Goal: Information Seeking & Learning: Learn about a topic

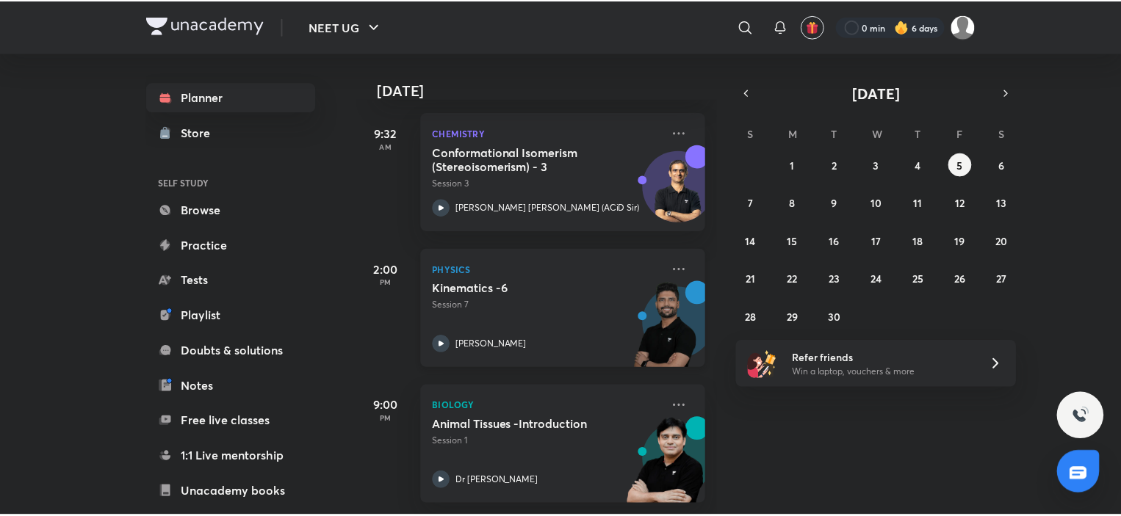
scroll to position [84, 0]
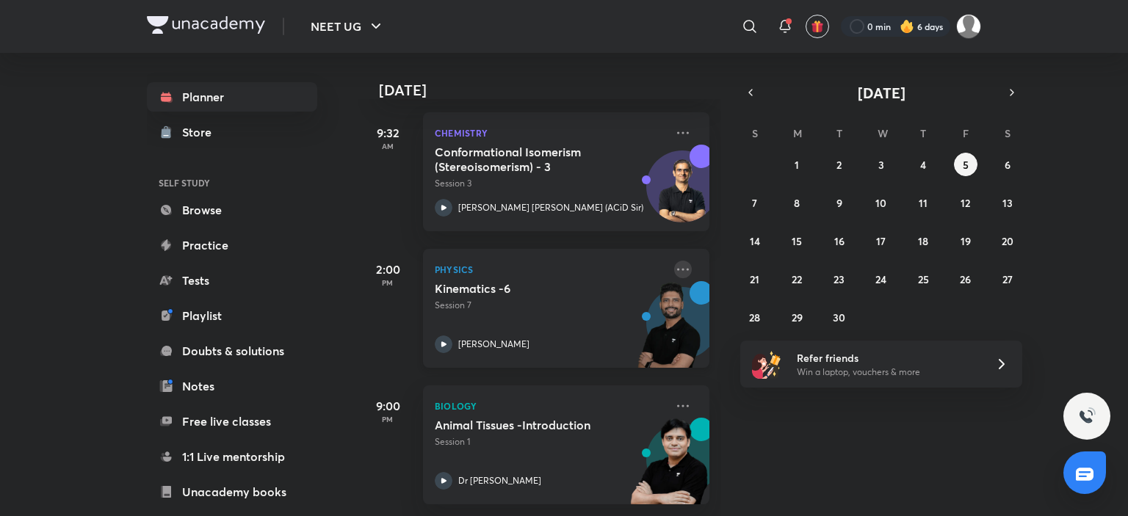
click at [674, 261] on icon at bounding box center [683, 270] width 18 height 18
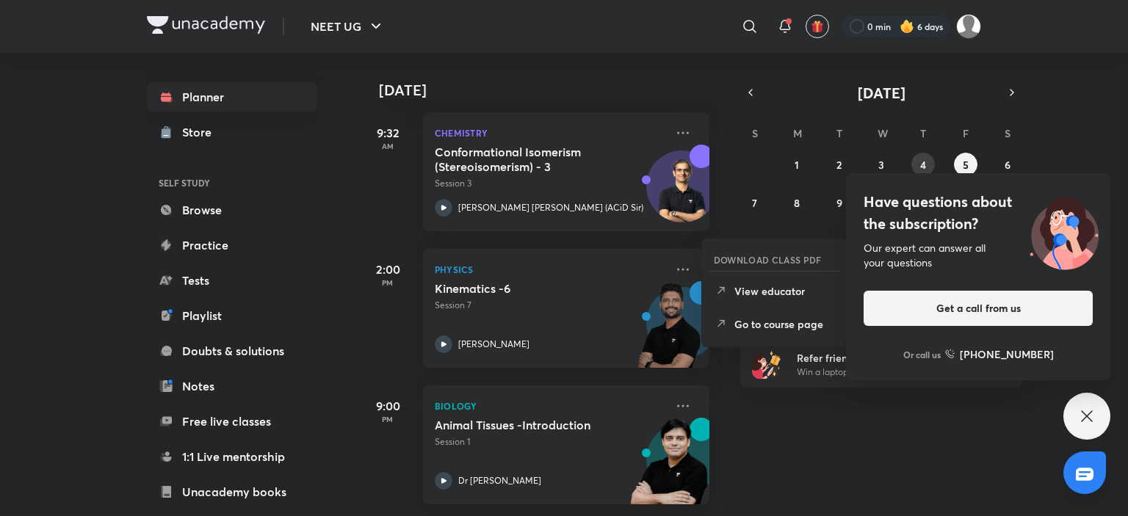
click at [922, 162] on abbr "4" at bounding box center [923, 165] width 6 height 14
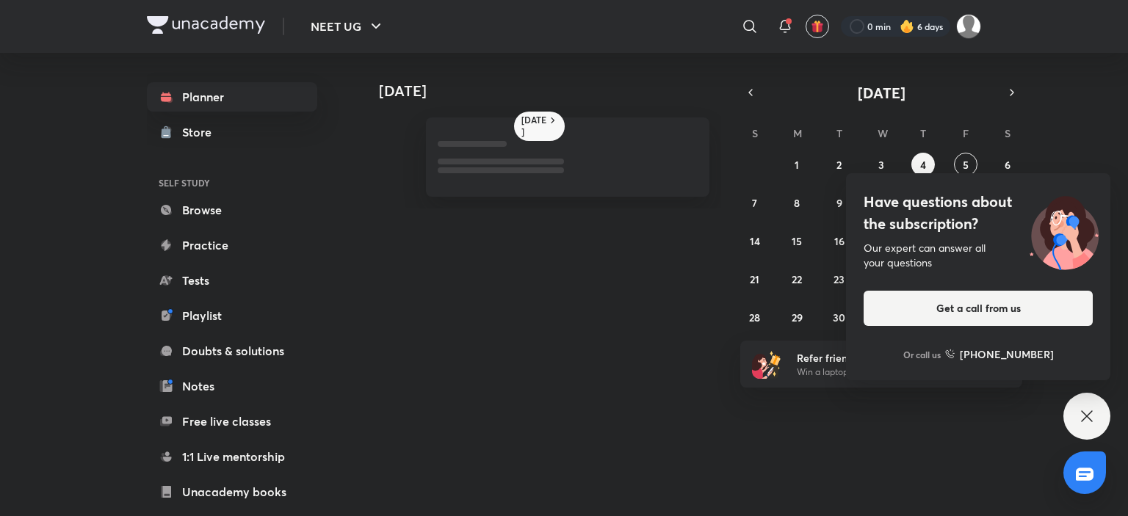
click at [1081, 408] on icon at bounding box center [1087, 417] width 18 height 18
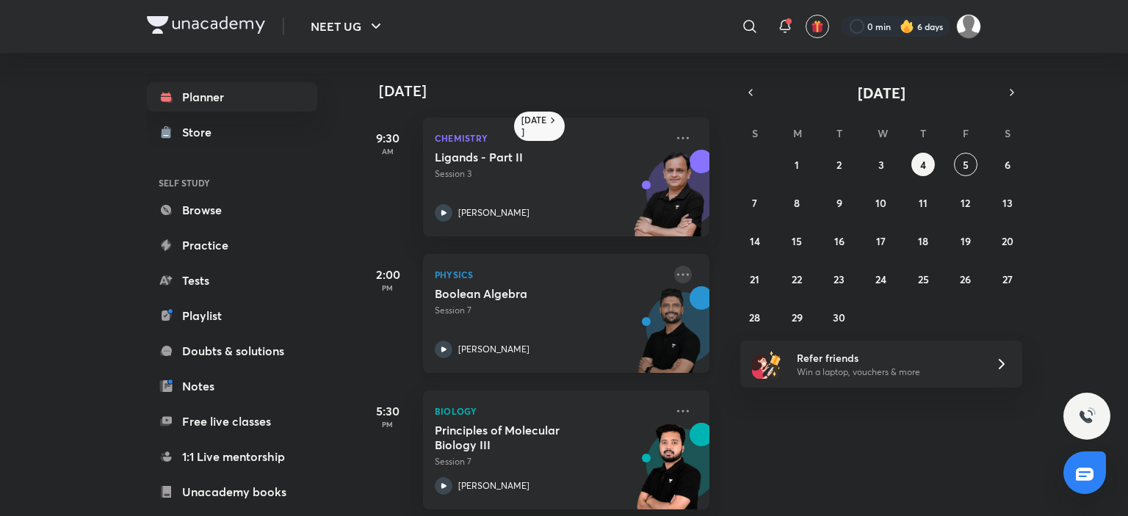
click at [677, 273] on icon at bounding box center [683, 274] width 12 height 2
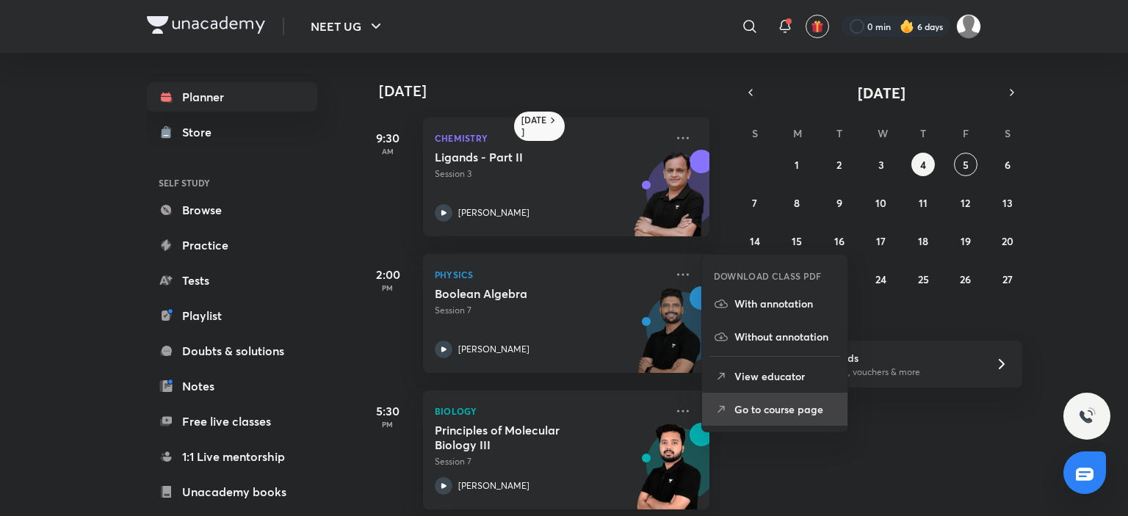
click at [764, 394] on li "Go to course page" at bounding box center [774, 409] width 145 height 33
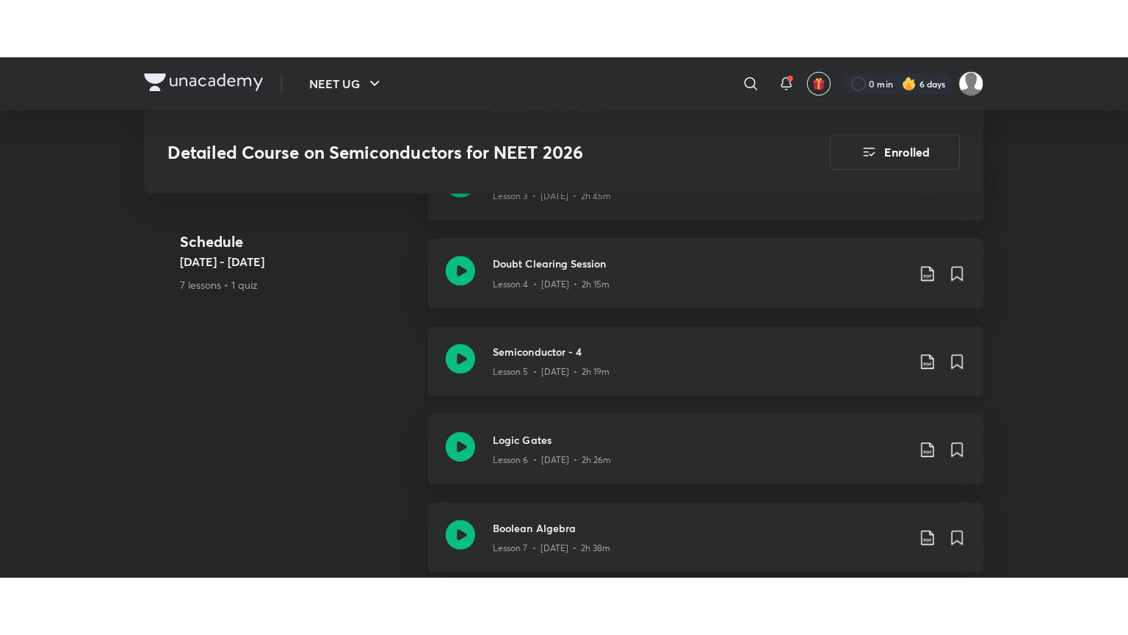
scroll to position [1102, 0]
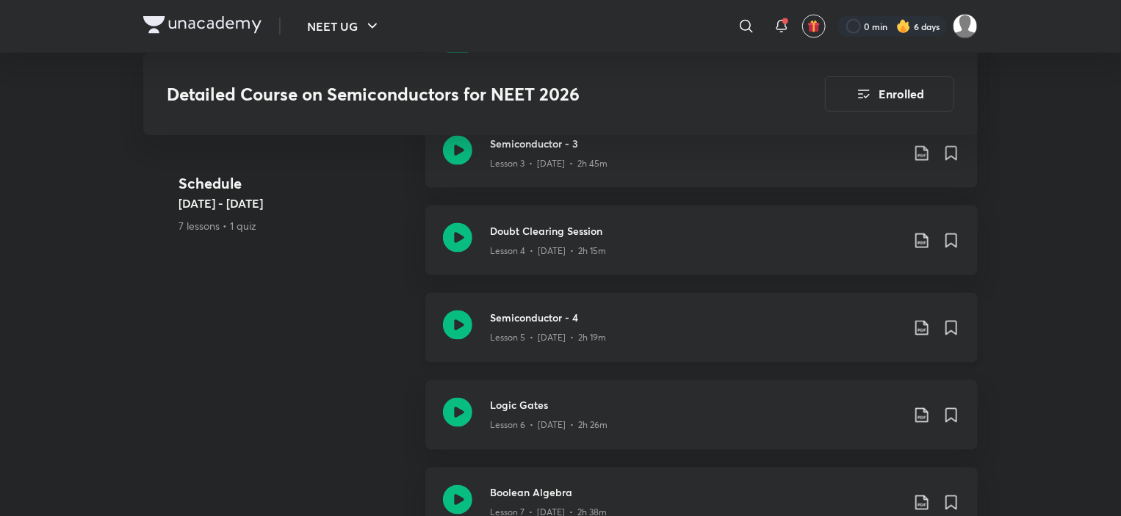
click at [508, 311] on h3 "Semiconductor - 4" at bounding box center [695, 318] width 411 height 15
